Goal: Register for event/course

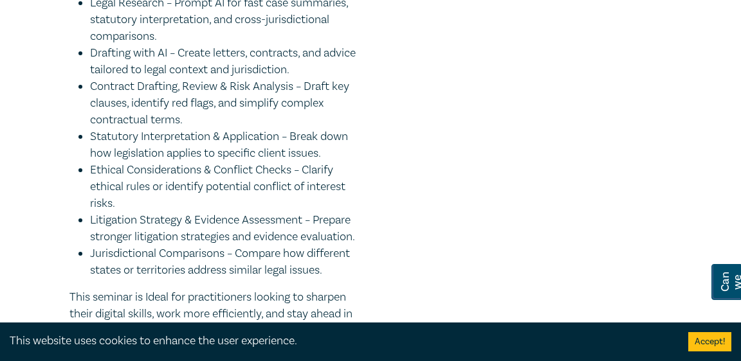
scroll to position [782, 0]
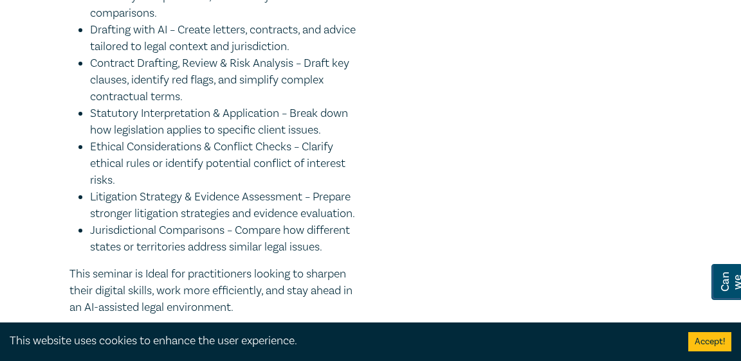
click at [217, 64] on li "Contract Drafting, Review & Risk Analysis – Draft key clauses, identify red fla…" at bounding box center [227, 80] width 275 height 50
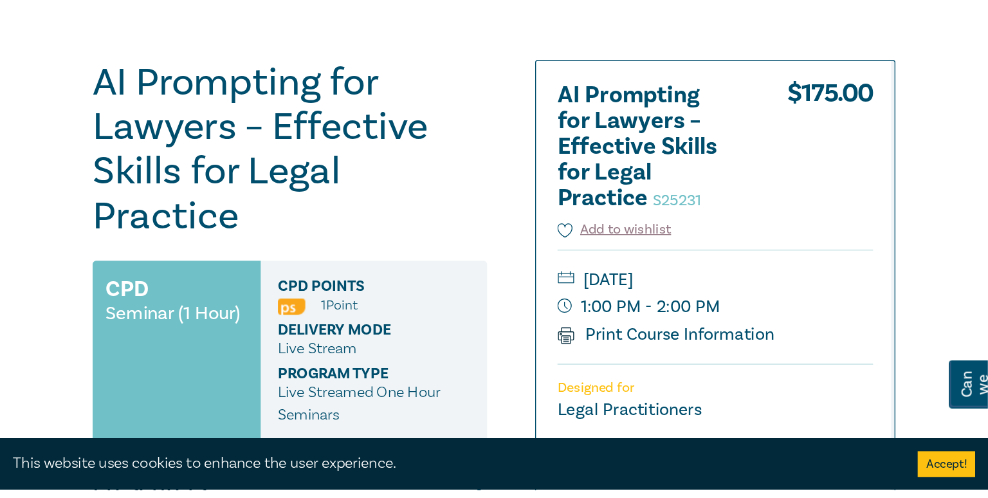
scroll to position [0, 0]
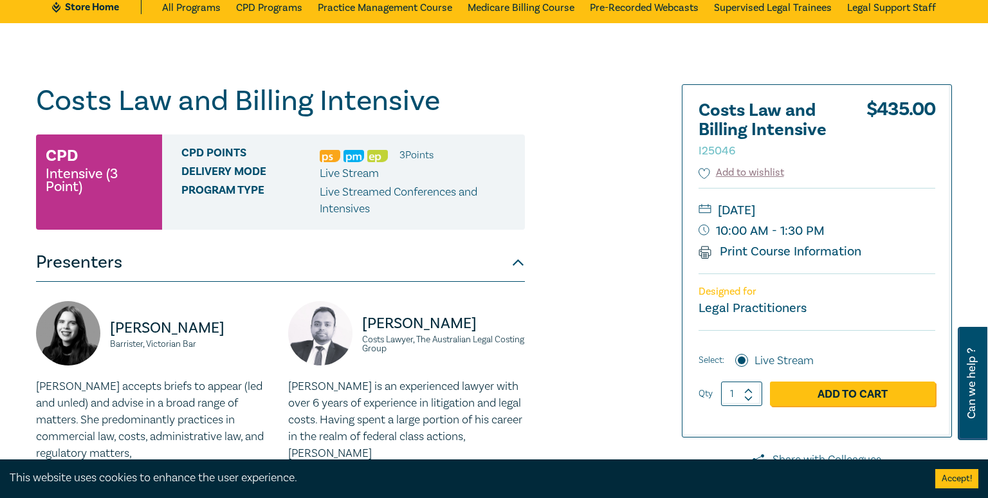
scroll to position [26, 0]
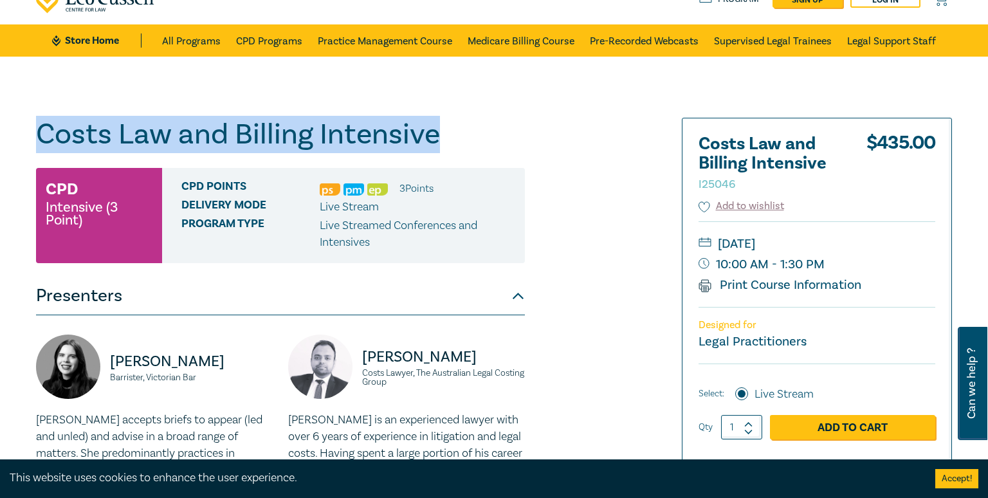
drag, startPoint x: 451, startPoint y: 127, endPoint x: 25, endPoint y: 123, distance: 426.3
click at [19, 122] on div "Costs Law and Billing Intensive I25046 CPD Intensive (3 Point) CPD Points 3 Poi…" at bounding box center [494, 453] width 988 height 793
click at [89, 128] on h1 "Costs Law and Billing Intensive I25046" at bounding box center [280, 134] width 489 height 33
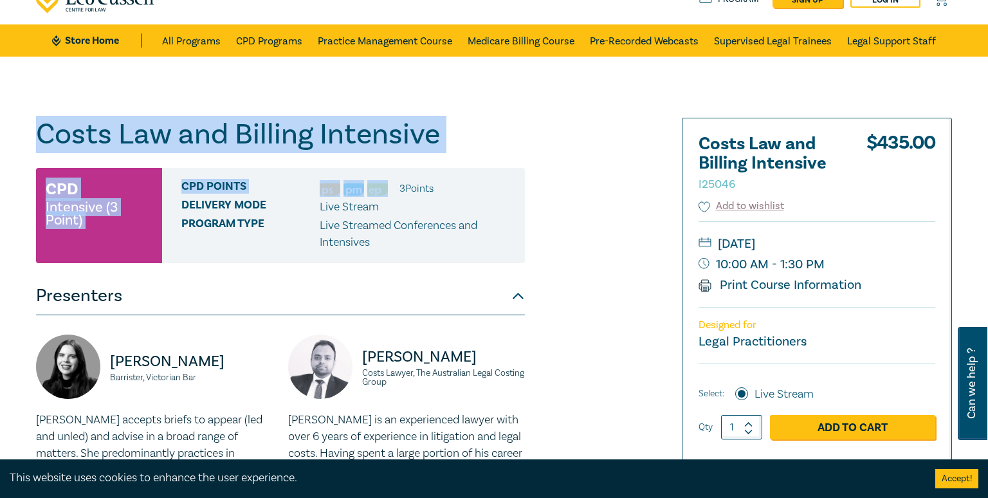
drag, startPoint x: 35, startPoint y: 130, endPoint x: 504, endPoint y: 164, distance: 469.9
click at [504, 164] on div "Costs Law and Billing Intensive I25046 CPD Intensive (3 Point) CPD Points 3 Poi…" at bounding box center [280, 453] width 489 height 671
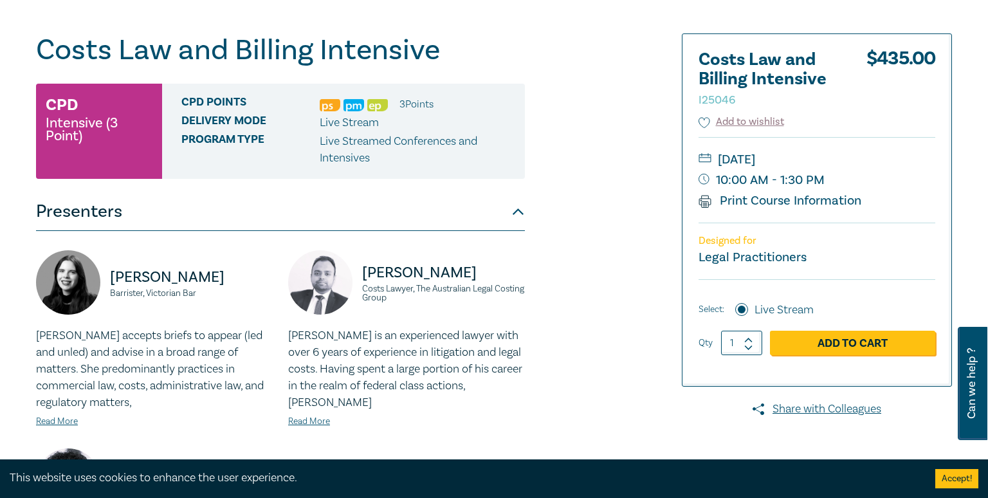
scroll to position [0, 0]
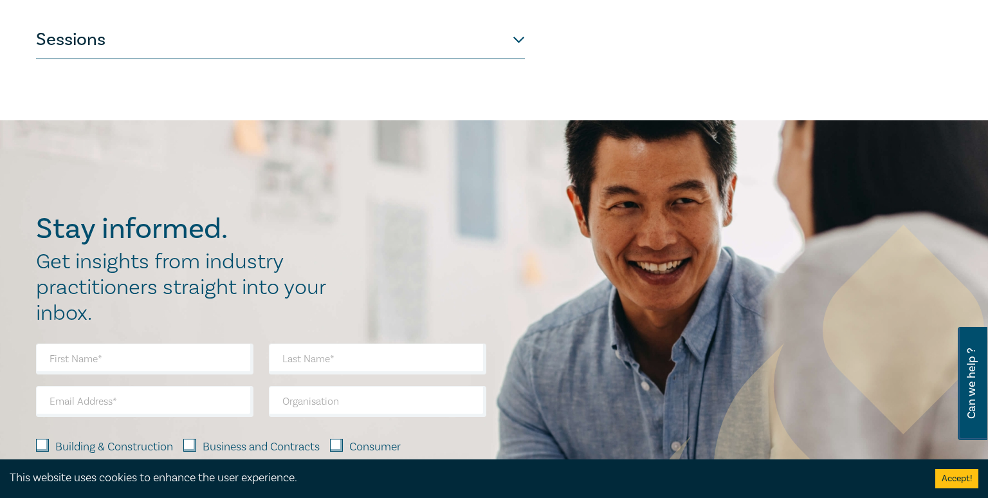
click at [410, 43] on button "Sessions" at bounding box center [280, 40] width 489 height 39
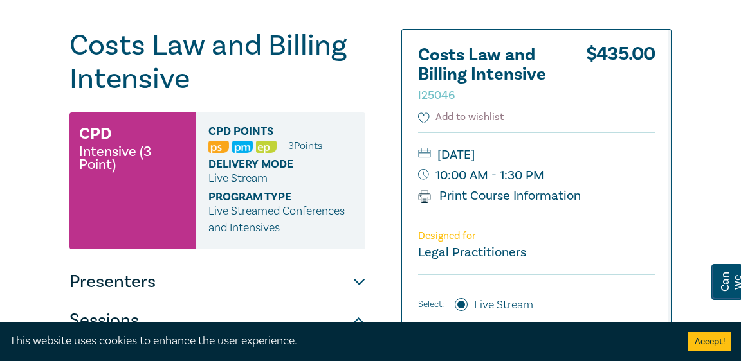
scroll to position [120, 0]
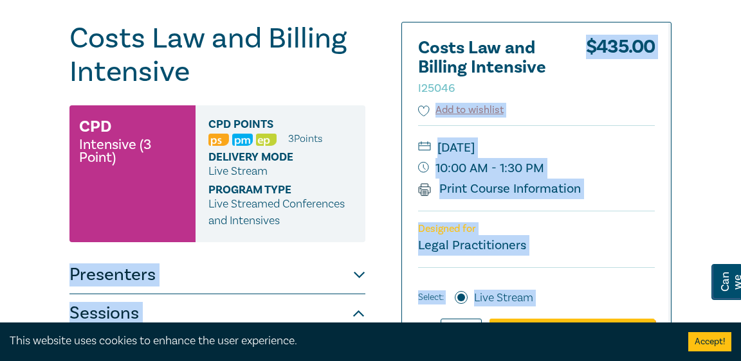
drag, startPoint x: 574, startPoint y: 38, endPoint x: 672, endPoint y: 161, distance: 156.9
click at [596, 99] on div "$ 435.00" at bounding box center [620, 71] width 69 height 64
